Goal: Transaction & Acquisition: Purchase product/service

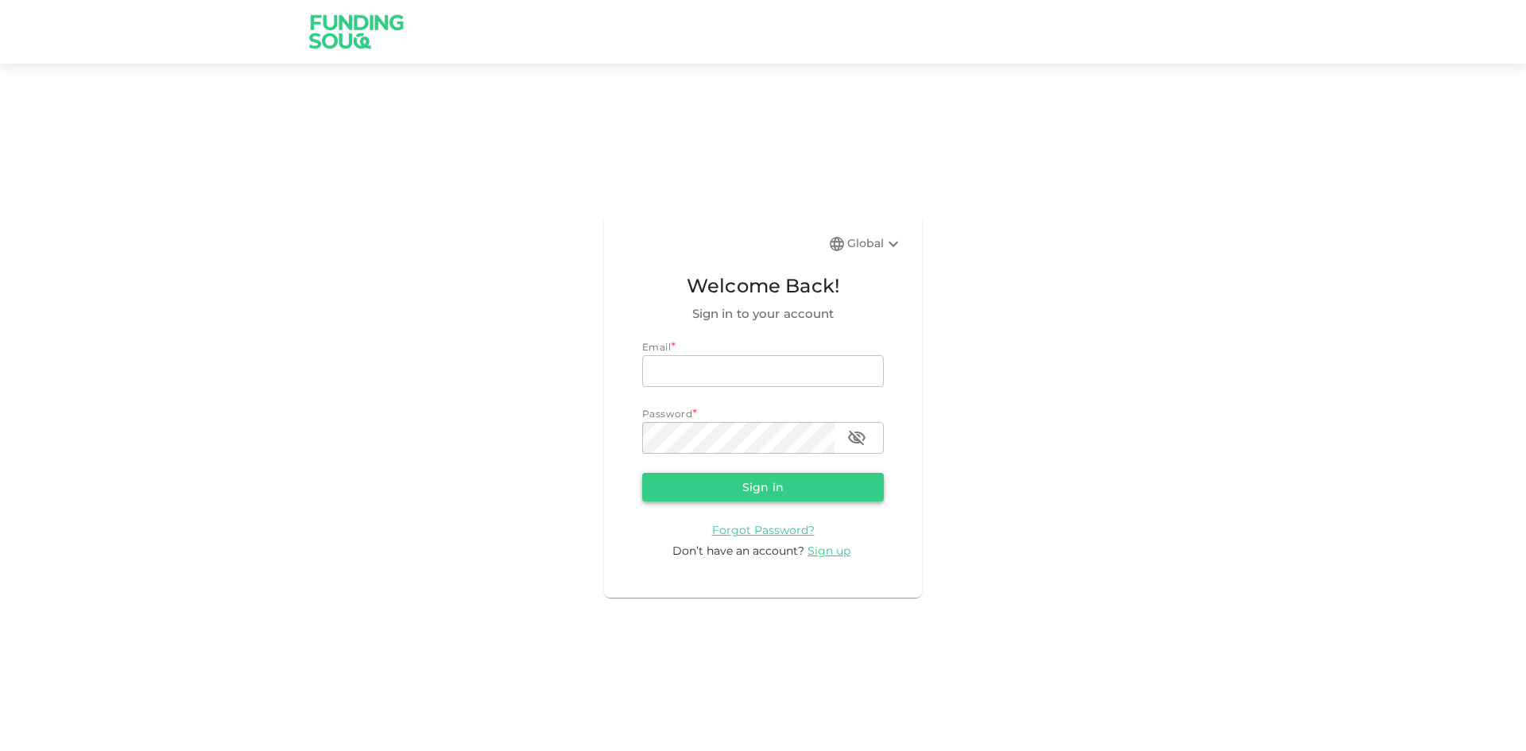
type input "[EMAIL_ADDRESS][DOMAIN_NAME]"
click at [805, 485] on button "Sign in" at bounding box center [763, 487] width 242 height 29
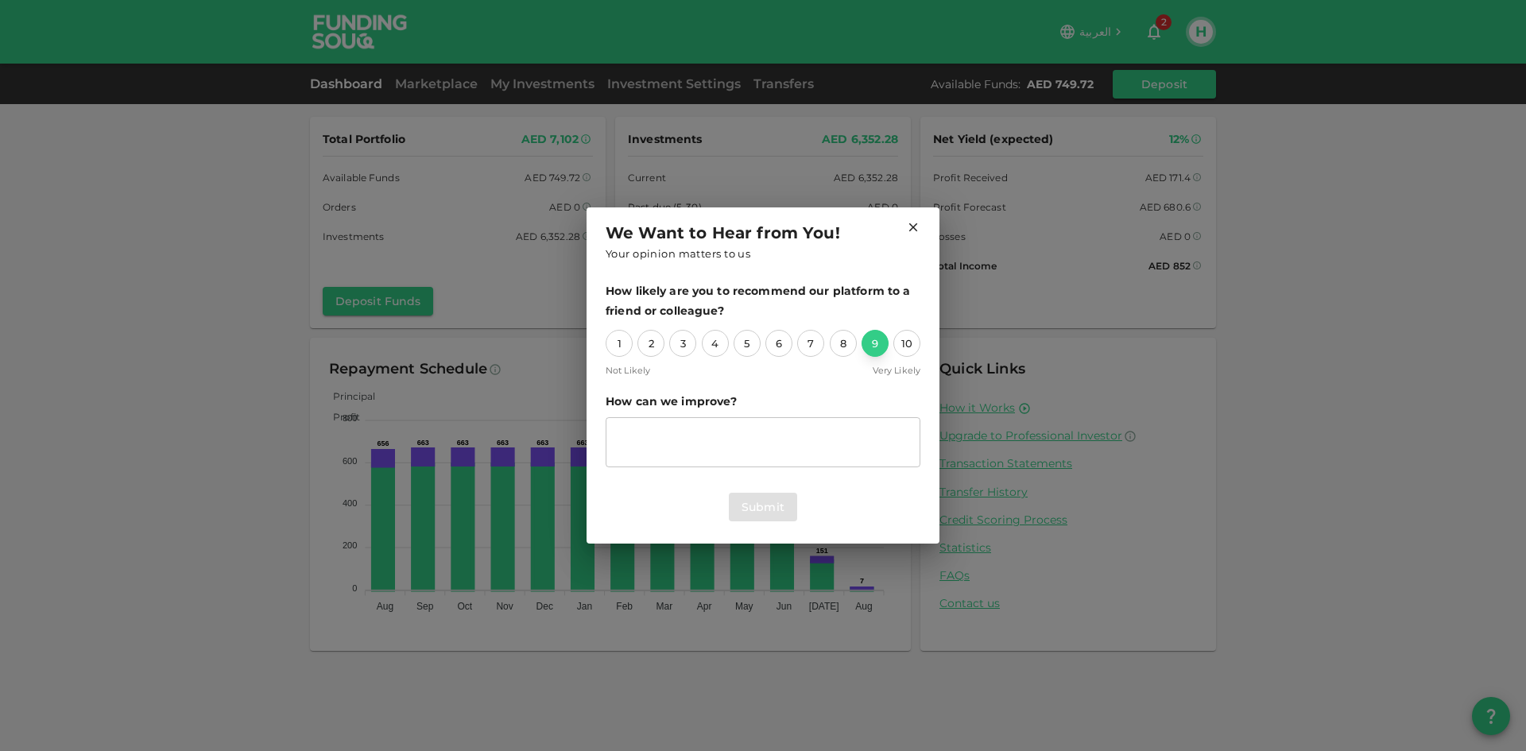
click at [880, 347] on div "9" at bounding box center [875, 343] width 27 height 27
click at [775, 498] on button "Submit" at bounding box center [763, 507] width 68 height 29
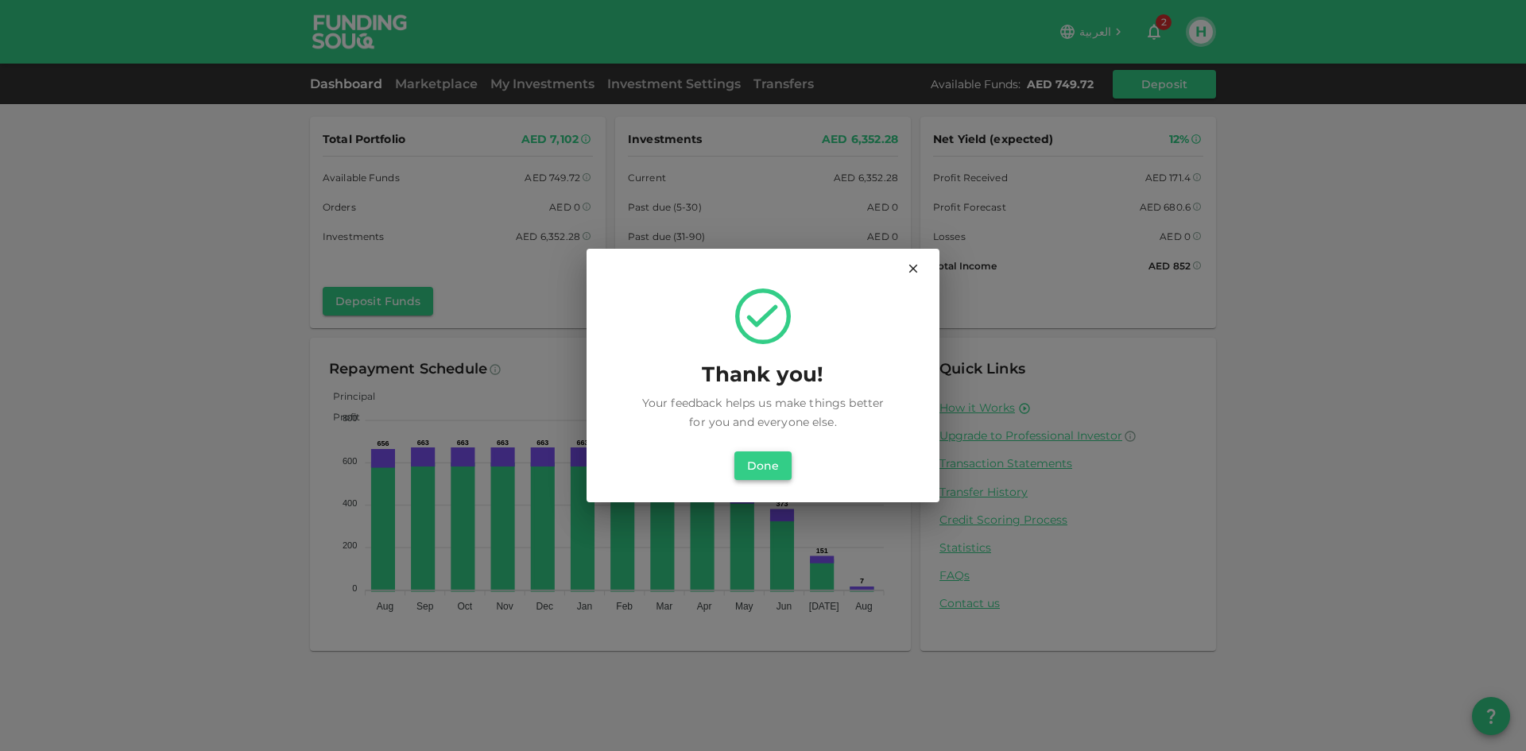
click at [774, 461] on button "Done" at bounding box center [763, 466] width 57 height 29
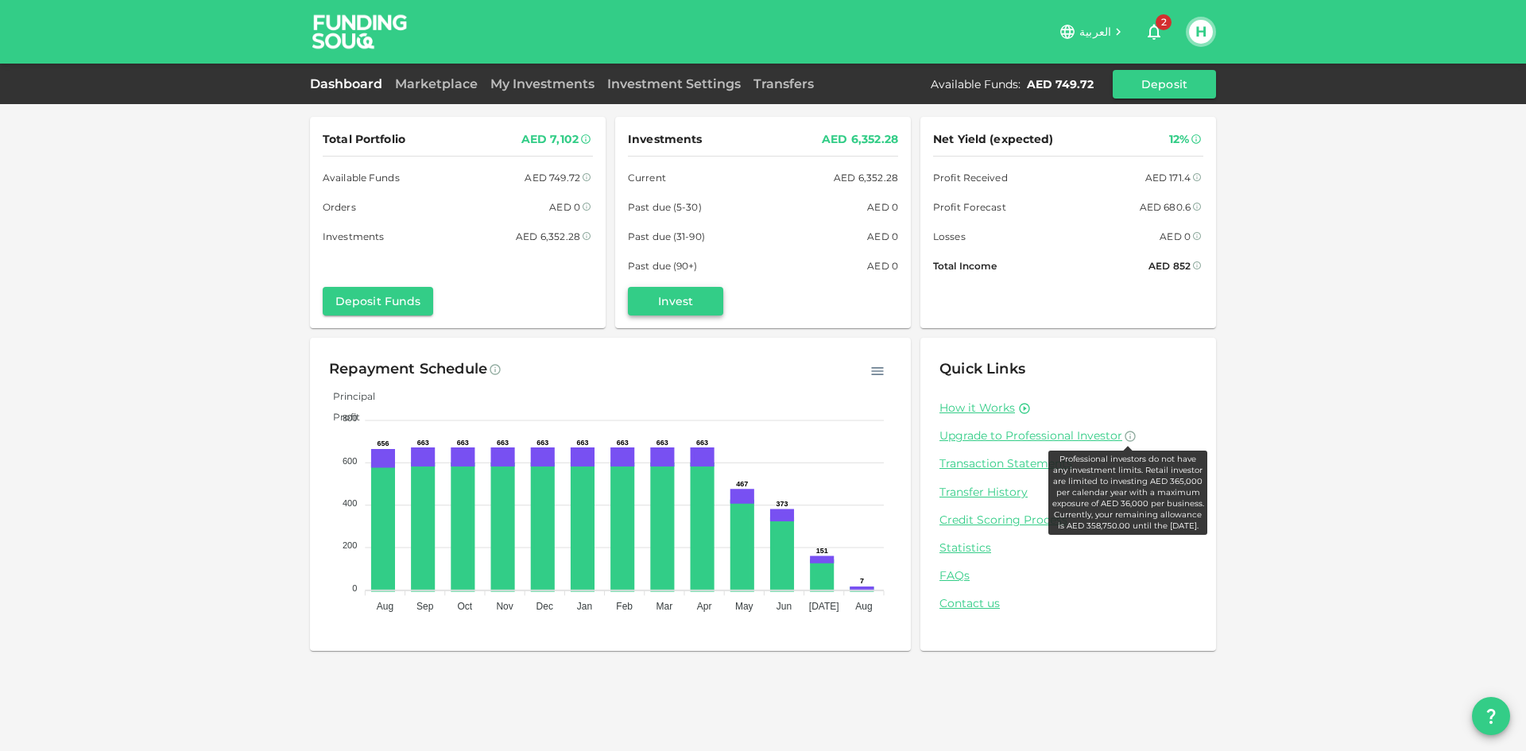
click at [667, 307] on button "Invest" at bounding box center [675, 301] width 95 height 29
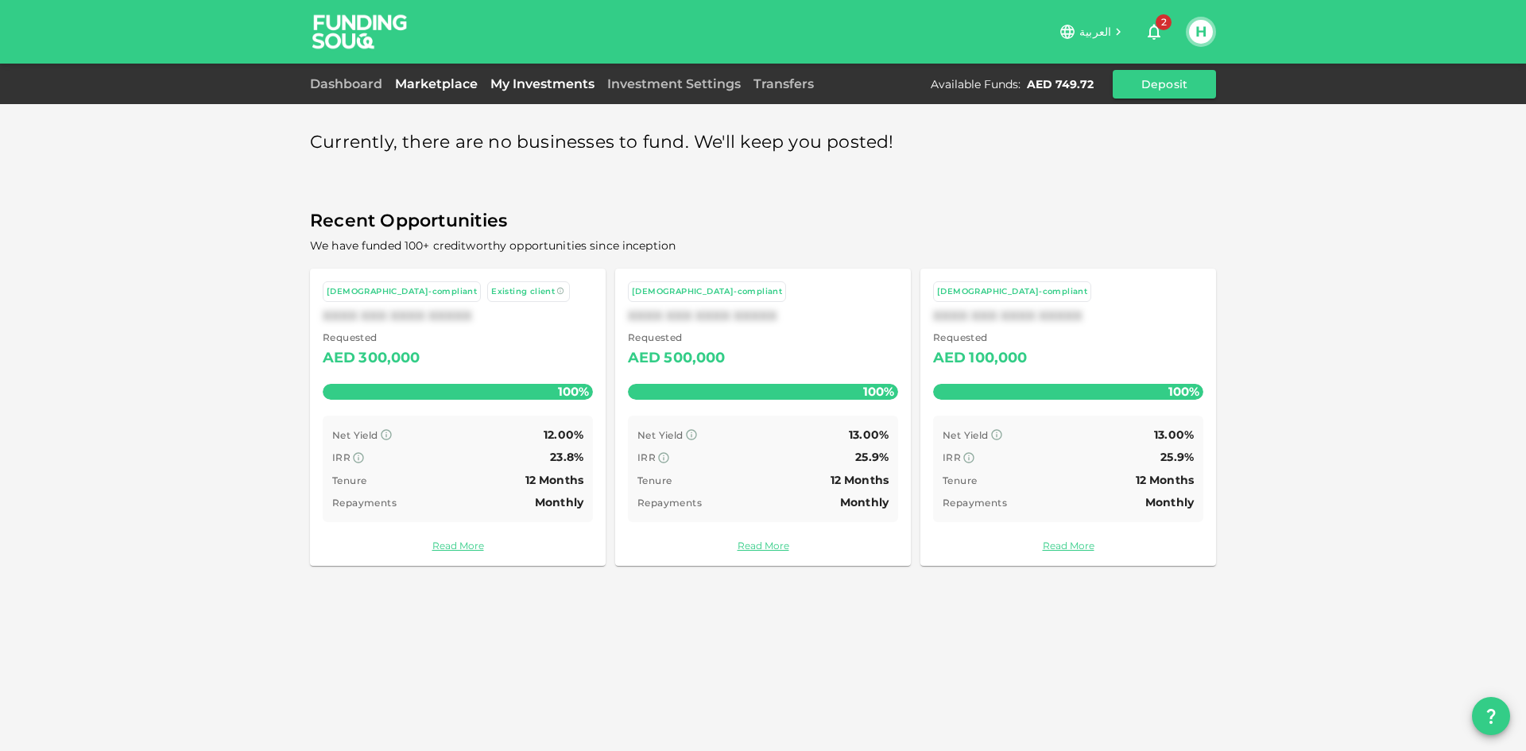
click at [571, 85] on link "My Investments" at bounding box center [542, 83] width 117 height 15
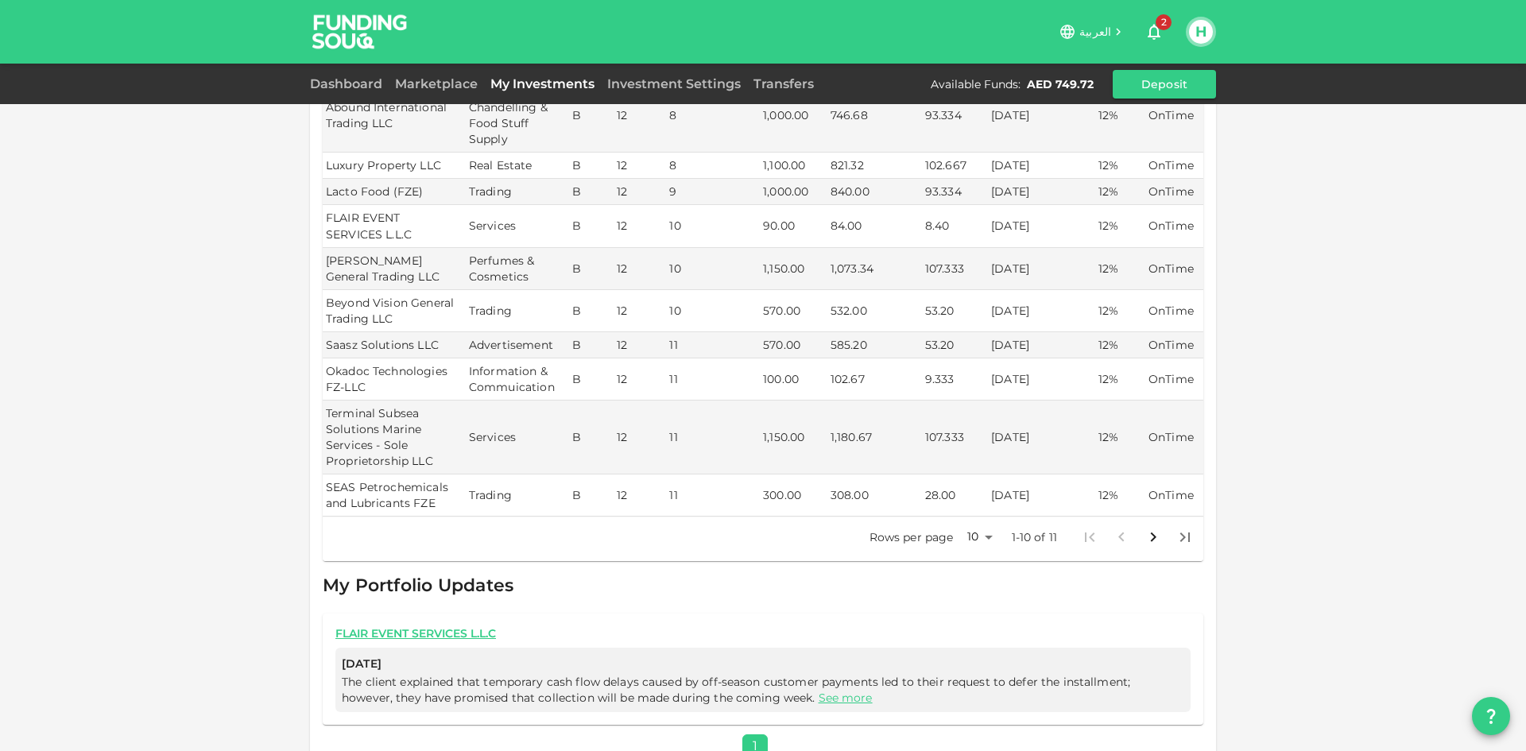
scroll to position [281, 0]
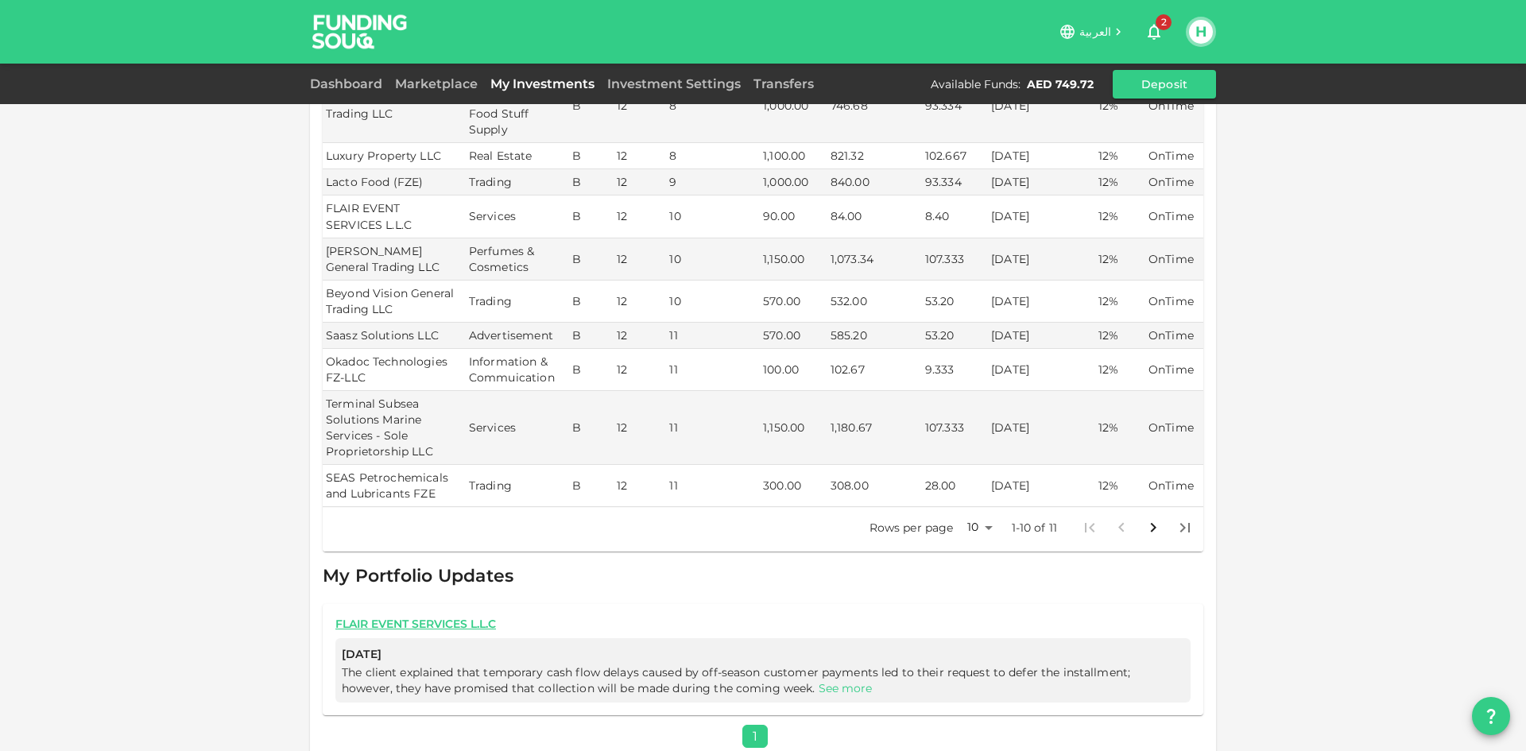
click at [819, 681] on link "See more" at bounding box center [846, 688] width 54 height 14
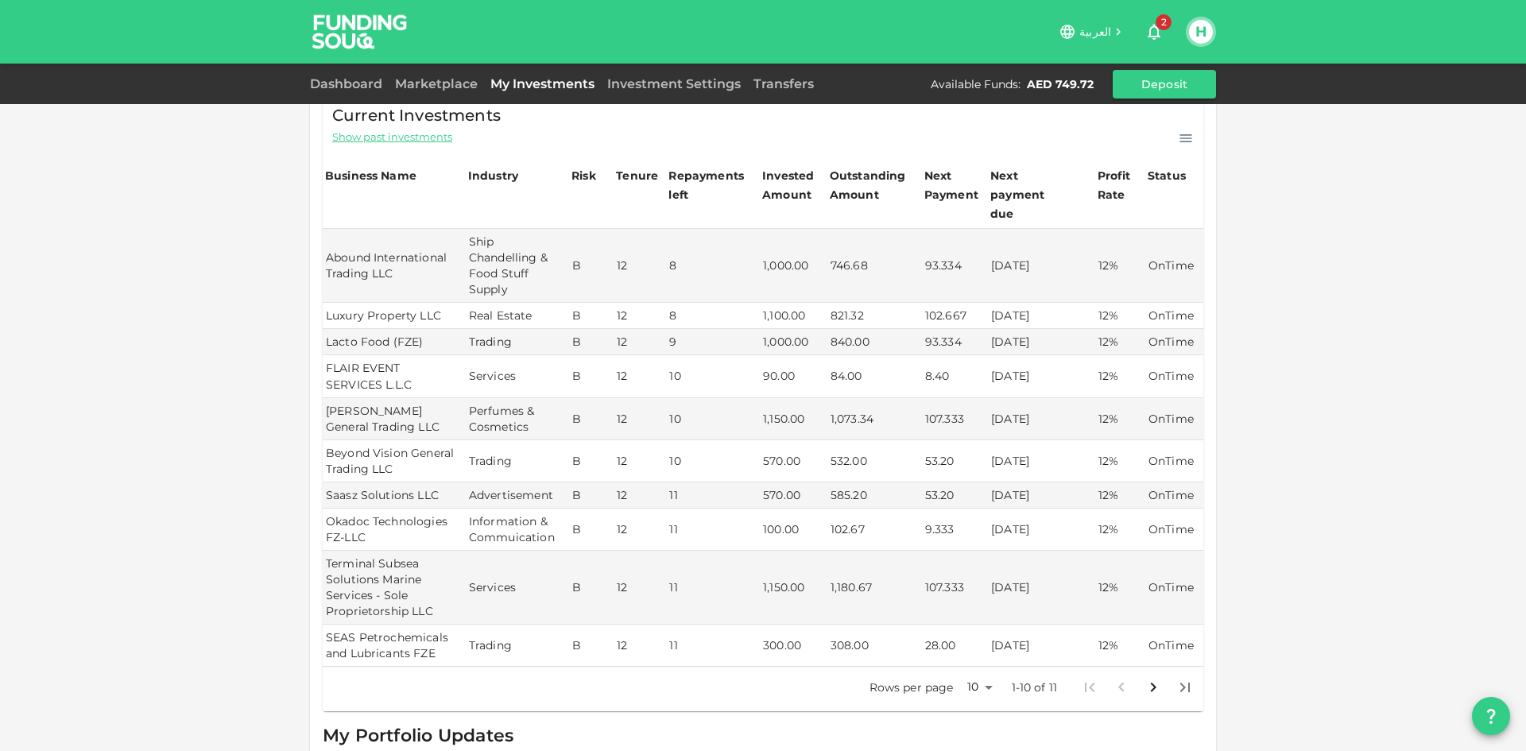
scroll to position [159, 0]
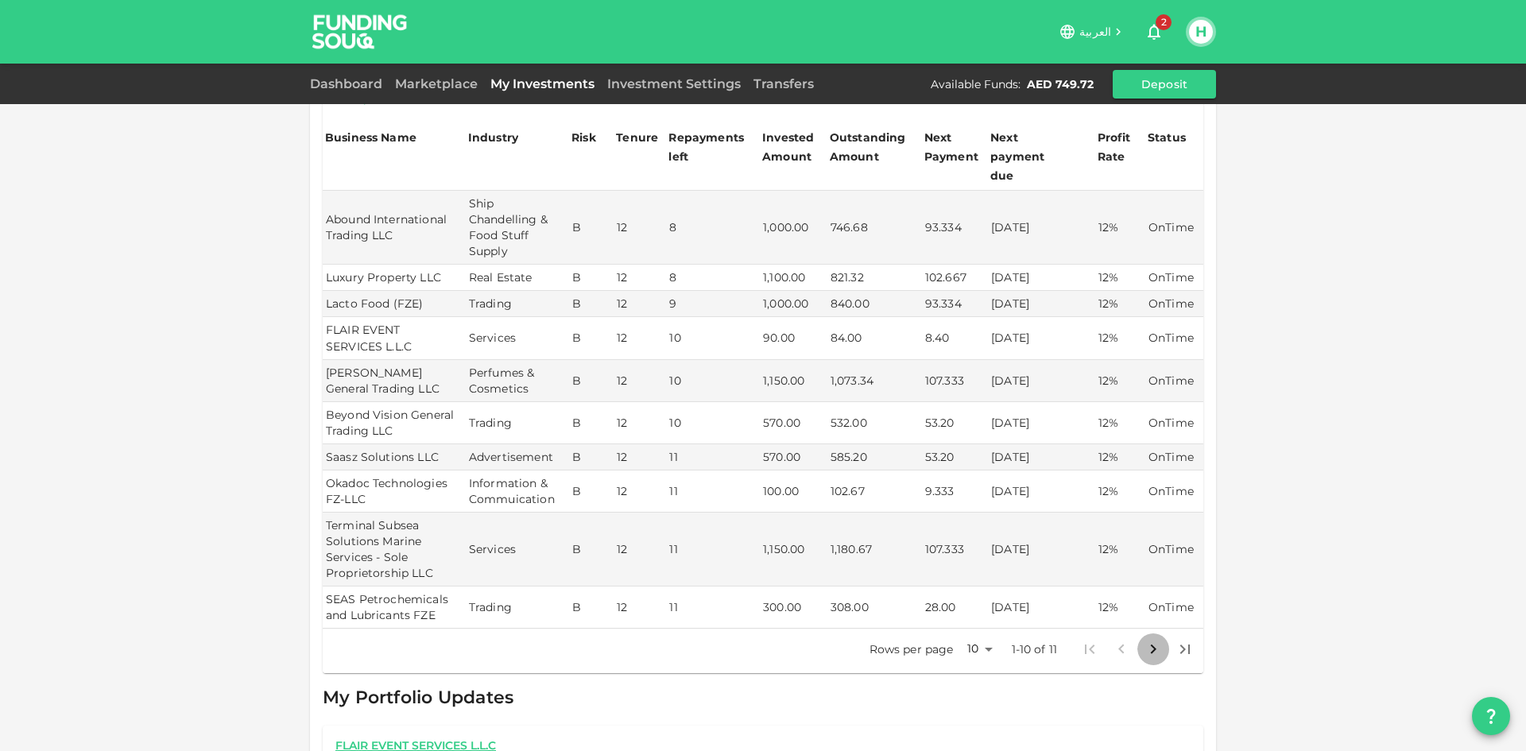
click at [1151, 644] on icon "Go to next page" at bounding box center [1154, 649] width 6 height 10
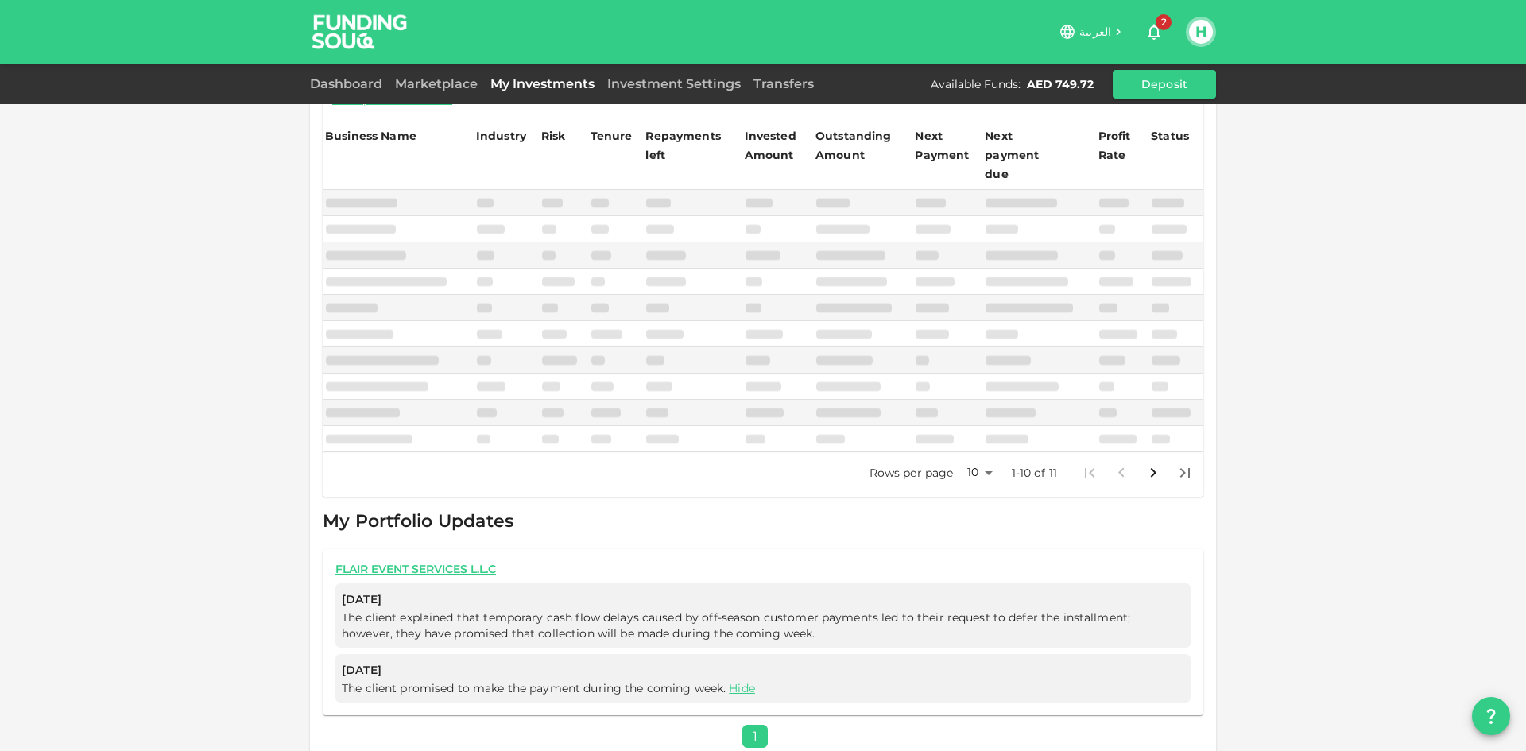
scroll to position [0, 0]
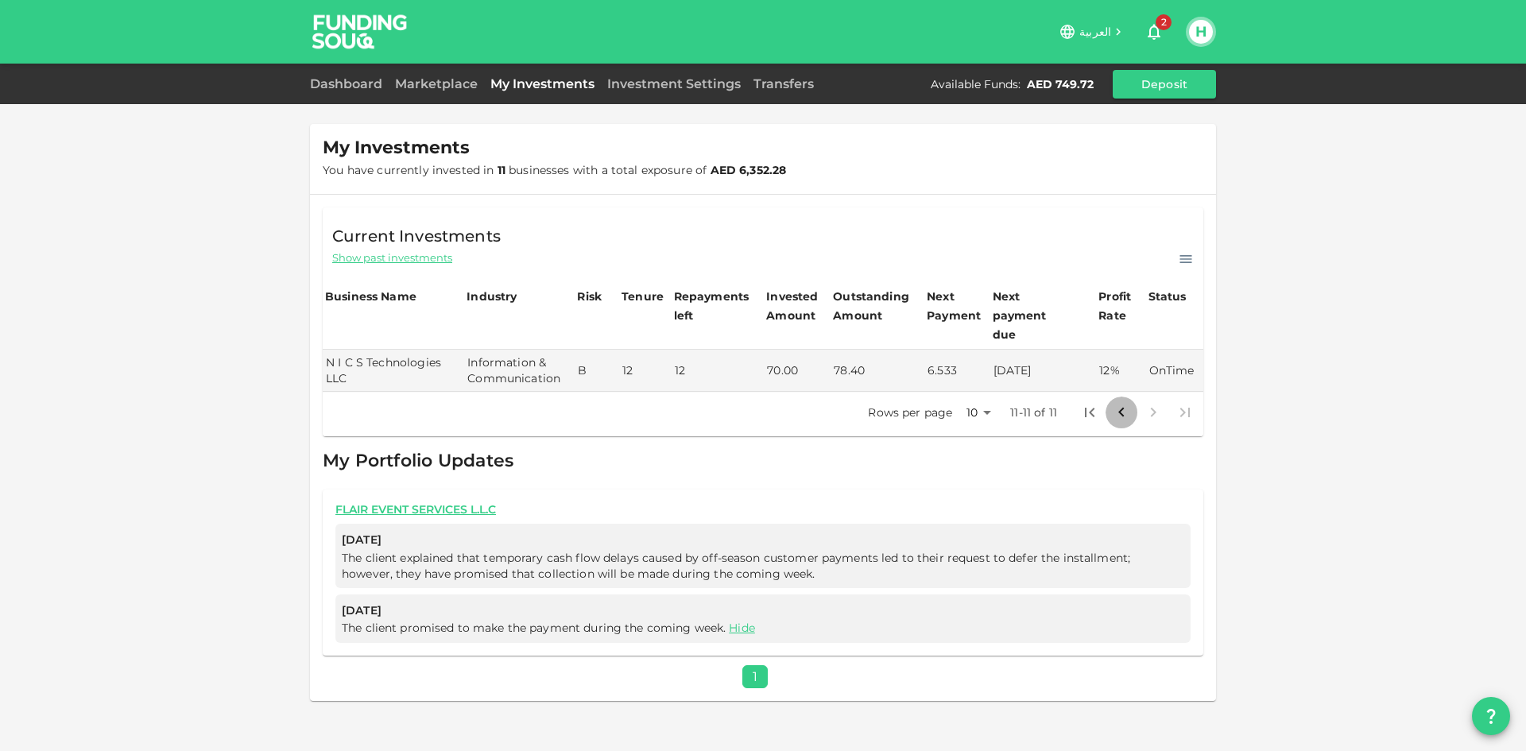
click at [1120, 403] on icon "Go to previous page" at bounding box center [1121, 412] width 19 height 19
